Goal: Task Accomplishment & Management: Manage account settings

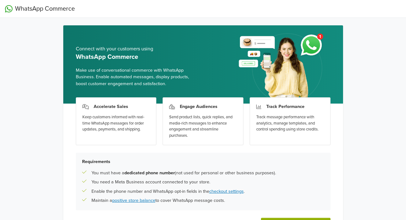
scroll to position [45, 0]
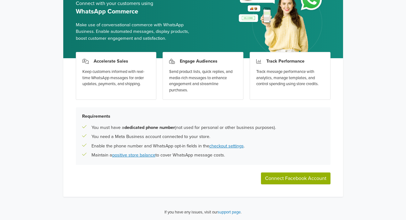
click at [302, 179] on button "Connect Facebook Account" at bounding box center [295, 178] width 69 height 12
click at [303, 181] on button "Connect Facebook Account" at bounding box center [295, 178] width 69 height 12
click at [298, 176] on button "Connect Facebook Account" at bounding box center [295, 178] width 69 height 12
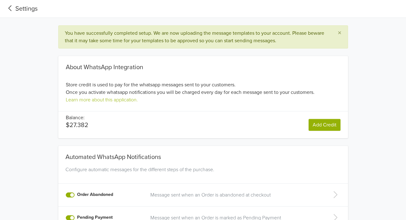
click at [51, 136] on div "About WhatsApp Integration Store credit is used to pay for the whatsapp message…" at bounding box center [202, 94] width 347 height 90
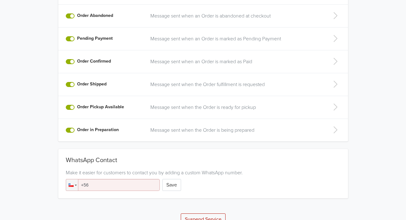
scroll to position [191, 0]
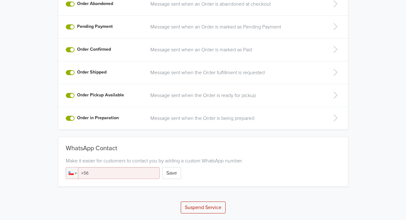
click at [133, 169] on input "+56" at bounding box center [113, 173] width 94 height 12
type input "[PHONE_NUMBER]"
click at [174, 170] on button "Save" at bounding box center [171, 173] width 19 height 12
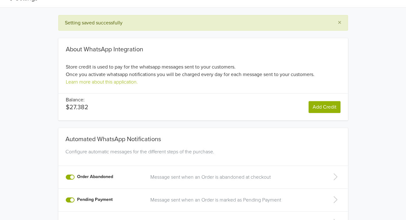
scroll to position [0, 0]
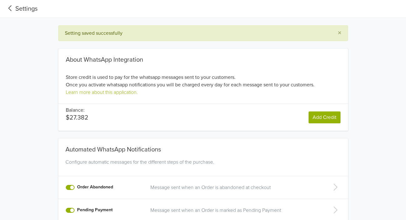
click at [12, 6] on icon at bounding box center [10, 8] width 10 height 8
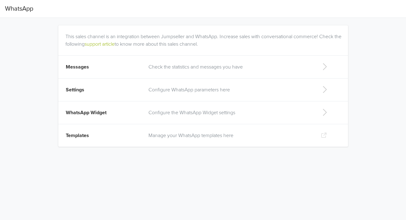
click at [254, 111] on p "Configure the WhatsApp Widget settings" at bounding box center [229, 113] width 162 height 8
select select "rb"
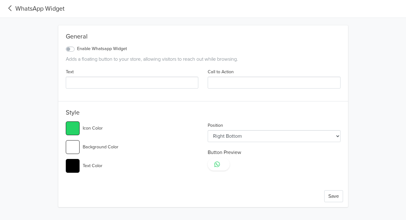
type input "#25d366"
select select "lt"
click at [79, 87] on input "Text" at bounding box center [132, 83] width 133 height 12
click at [77, 50] on label "Enable Whatsapp Widget" at bounding box center [102, 48] width 50 height 7
click at [0, 0] on input "Enable Whatsapp Widget" at bounding box center [0, 0] width 0 height 0
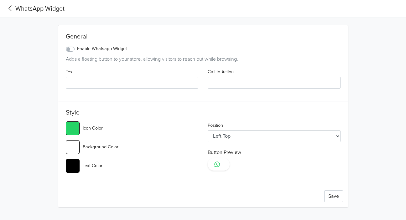
type input "#25d366"
click at [95, 81] on input "Text" at bounding box center [132, 83] width 133 height 12
type input "H"
type input "#25d366"
type input "Hb"
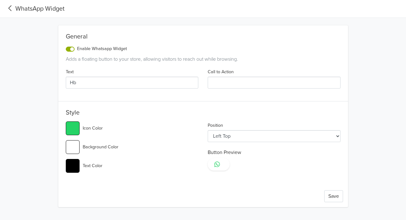
type input "#25d366"
type input "H"
type input "#25d366"
click at [211, 81] on input "Call to Action" at bounding box center [273, 83] width 133 height 12
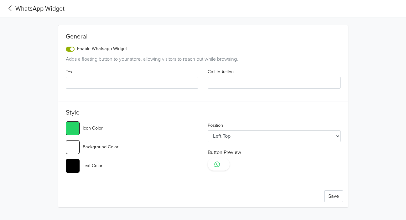
click at [44, 114] on div "General Enable Whatsapp Widget Adds a floating button to your store, allowing v…" at bounding box center [202, 112] width 347 height 189
click at [98, 83] on input "Text" at bounding box center [132, 83] width 133 height 12
paste input "¡Hablemos! Estoy aquí para ayudarte 💕"
type input "¡Hablemos! Estoy aquí para ayudarte 💕"
type input "#25d366"
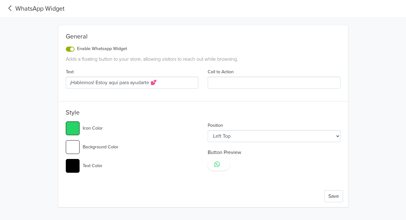
type input "¡Hablemos! Estoy aquí para ayudarte 💕"
click at [237, 86] on input "Call to Action" at bounding box center [273, 83] width 133 height 12
click at [335, 194] on button "Save" at bounding box center [333, 196] width 19 height 12
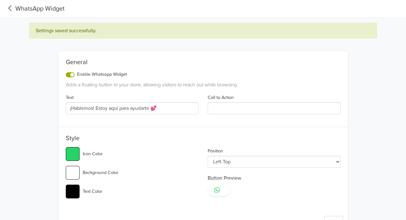
type input "#25d366"
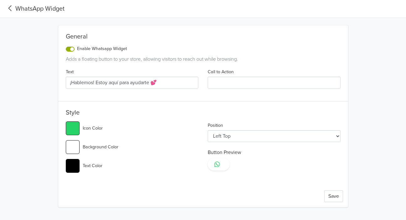
click at [221, 84] on input "Call to Action" at bounding box center [273, 83] width 133 height 12
drag, startPoint x: 95, startPoint y: 82, endPoint x: 37, endPoint y: 83, distance: 58.2
click at [66, 83] on input "¡Hablemos! Estoy aquí para ayudarte 💕" at bounding box center [132, 83] width 133 height 12
type input "Estoy aquí para ayudarte 💕"
type input "#25d366"
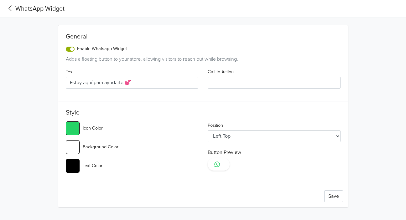
type input "Estoy aquí para ayudarte 💕"
click at [232, 80] on input "Call to Action" at bounding box center [273, 83] width 133 height 12
paste input "¡Hablemos!"
type input "¡Hablemos!"
type input "#25d366"
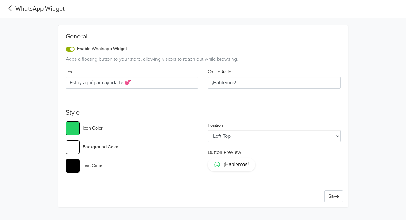
drag, startPoint x: 248, startPoint y: 74, endPoint x: 250, endPoint y: 78, distance: 3.9
click at [250, 78] on div "Call to Action ¡Hablemos!" at bounding box center [274, 78] width 142 height 21
drag, startPoint x: 250, startPoint y: 78, endPoint x: 190, endPoint y: 80, distance: 59.8
click at [207, 80] on input "¡Hablemos!" at bounding box center [273, 83] width 133 height 12
drag, startPoint x: 164, startPoint y: 79, endPoint x: 42, endPoint y: 82, distance: 122.4
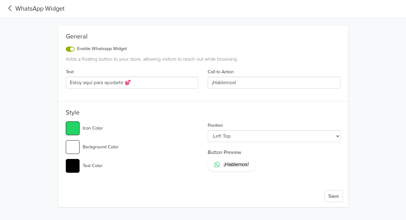
click at [66, 82] on input "Estoy aquí para ayudarte 💕" at bounding box center [132, 83] width 133 height 12
click at [246, 80] on input "¡Hablemos!" at bounding box center [273, 83] width 133 height 12
paste input "Estoy aquí para ayudarte 💕"
type input "¡Hablemos! Estoy aquí para ayudarte 💕"
type input "#25d366"
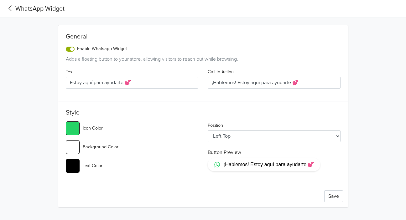
type input "¡Hablemos! Estoy aquí para ayudarte 💕"
drag, startPoint x: 161, startPoint y: 85, endPoint x: 52, endPoint y: 85, distance: 109.5
click at [66, 85] on input "Estoy aquí para ayudarte 💕" at bounding box center [132, 83] width 133 height 12
type input "#25d366"
click at [337, 200] on button "Save" at bounding box center [333, 196] width 19 height 12
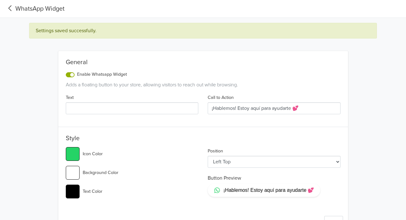
type input "#25d366"
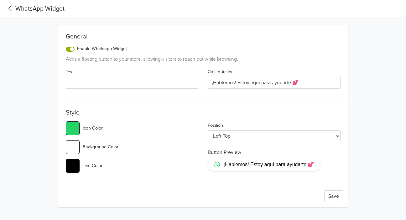
click at [252, 167] on span "¡Hablemos! Estoy aquí para ayudarte 💕" at bounding box center [268, 164] width 90 height 7
click at [122, 87] on input "Text" at bounding box center [132, 83] width 133 height 12
paste input "Estoy aquí para ayudarte 💕"
type input "Estoy aquí para ayudarte 💕"
type input "#25d366"
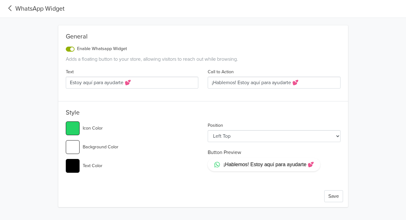
click at [138, 86] on div "Text Estoy aquí para ayudarte 💕 Call to Action ¡Hablemos! Estoy aquí para ayuda…" at bounding box center [203, 81] width 284 height 26
click at [138, 86] on input "Estoy aquí para ayudarte 💕" at bounding box center [132, 83] width 133 height 12
drag, startPoint x: 139, startPoint y: 79, endPoint x: 46, endPoint y: 70, distance: 93.4
click at [66, 77] on input "Estoy aquí para ayudarte 💕" at bounding box center [132, 83] width 133 height 12
paste input "¿Quieres tu pedido fácil y rápido? [PERSON_NAME] por WhatsApp 💖"
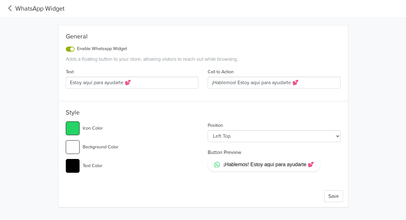
type input "¿Quieres tu pedido fácil y rápido? [PERSON_NAME] por WhatsApp 💖"
type input "#25d366"
type input "¿Quieres tu pedido fácil y rápido? [PERSON_NAME] por WhatsApp 💖"
click at [330, 194] on button "Save" at bounding box center [333, 196] width 19 height 12
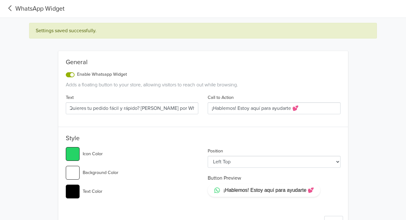
type input "#25d366"
click at [9, 11] on icon at bounding box center [10, 8] width 10 height 8
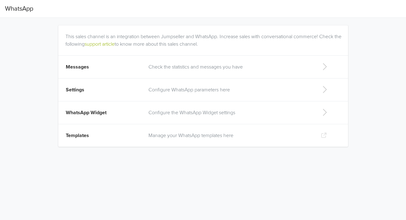
click at [237, 71] on td "Check the statistics and messages you have" at bounding box center [230, 67] width 170 height 23
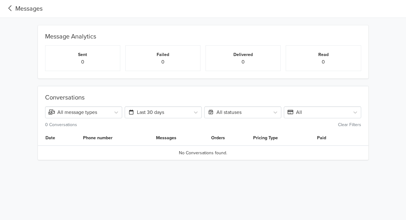
click at [14, 12] on icon at bounding box center [10, 8] width 10 height 8
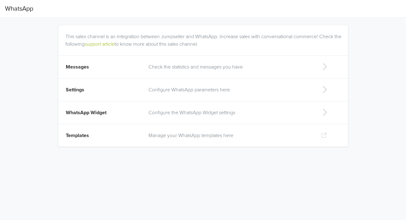
click at [207, 90] on p "Configure WhatsApp parameters here" at bounding box center [229, 90] width 162 height 8
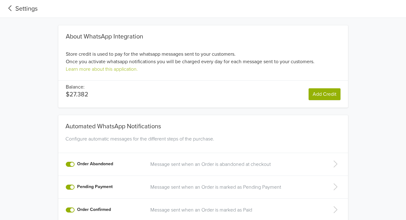
click at [12, 9] on icon at bounding box center [10, 8] width 10 height 8
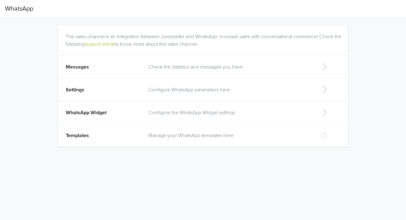
click at [195, 133] on p "Manage your WhatsApp templates here" at bounding box center [229, 136] width 162 height 8
